Goal: Navigation & Orientation: Find specific page/section

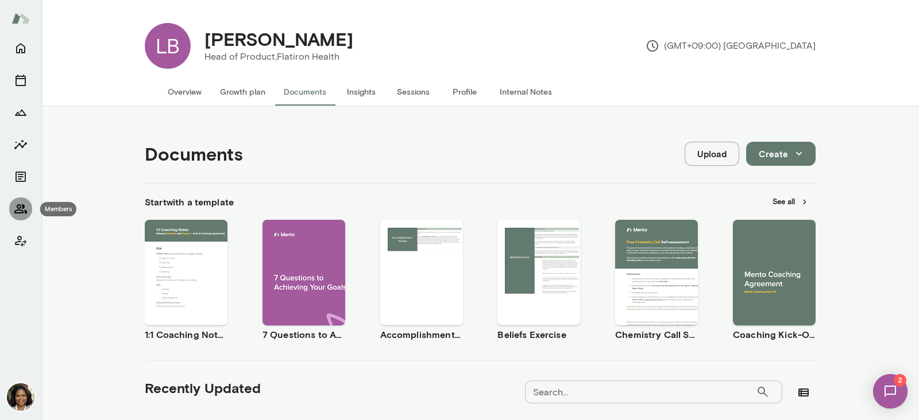
click at [12, 199] on button "Members" at bounding box center [20, 209] width 23 height 23
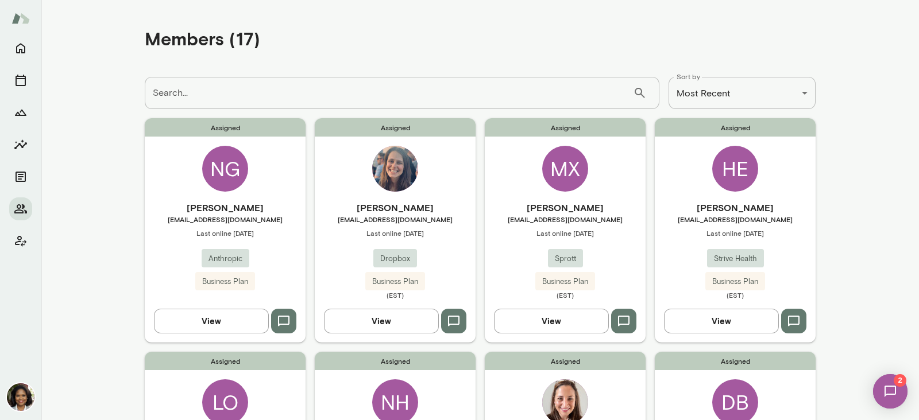
click at [230, 320] on button "View" at bounding box center [211, 321] width 115 height 24
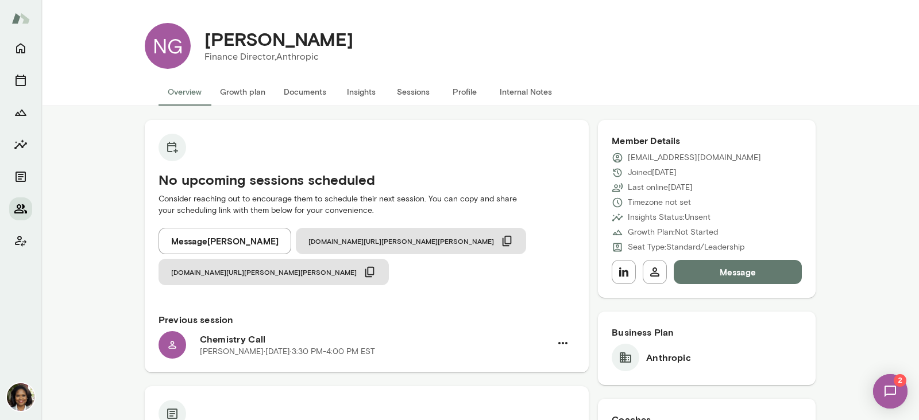
click at [14, 211] on icon "Members" at bounding box center [20, 208] width 13 height 9
